Goal: Find specific page/section: Find specific page/section

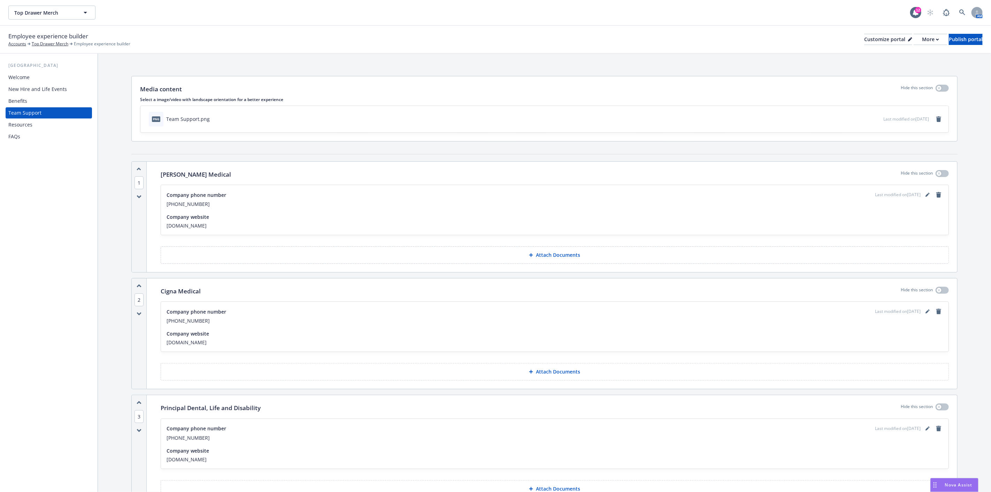
scroll to position [465, 0]
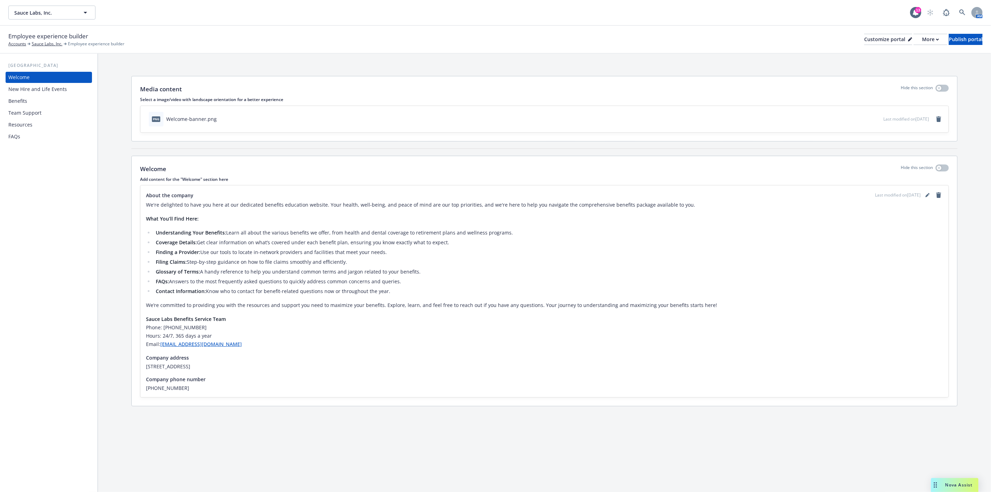
click at [36, 129] on div "Resources" at bounding box center [48, 124] width 81 height 11
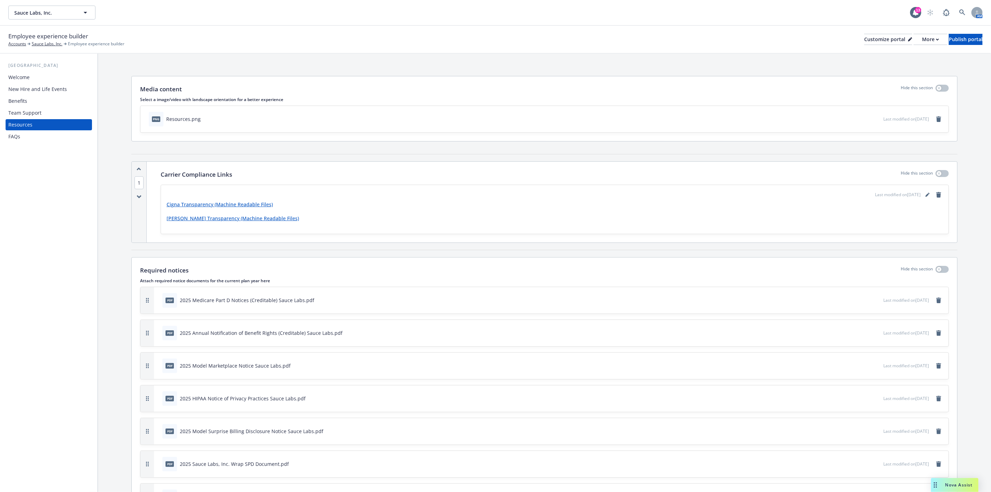
drag, startPoint x: 174, startPoint y: 167, endPoint x: 433, endPoint y: 173, distance: 258.7
click at [433, 173] on div "Carrier Compliance Links Hide this section" at bounding box center [555, 174] width 788 height 9
click at [926, 193] on icon "editPencil" at bounding box center [928, 195] width 4 height 4
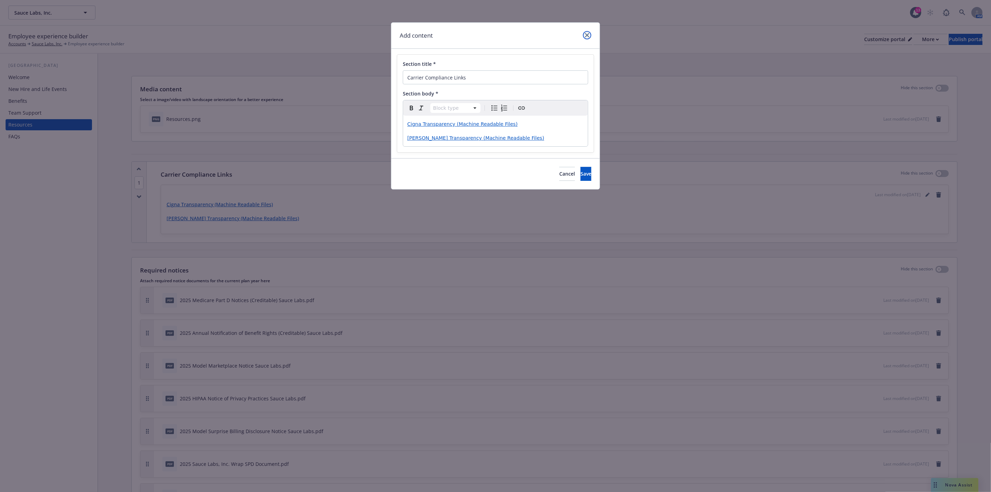
click at [589, 34] on link "close" at bounding box center [587, 35] width 8 height 8
